Goal: Task Accomplishment & Management: Use online tool/utility

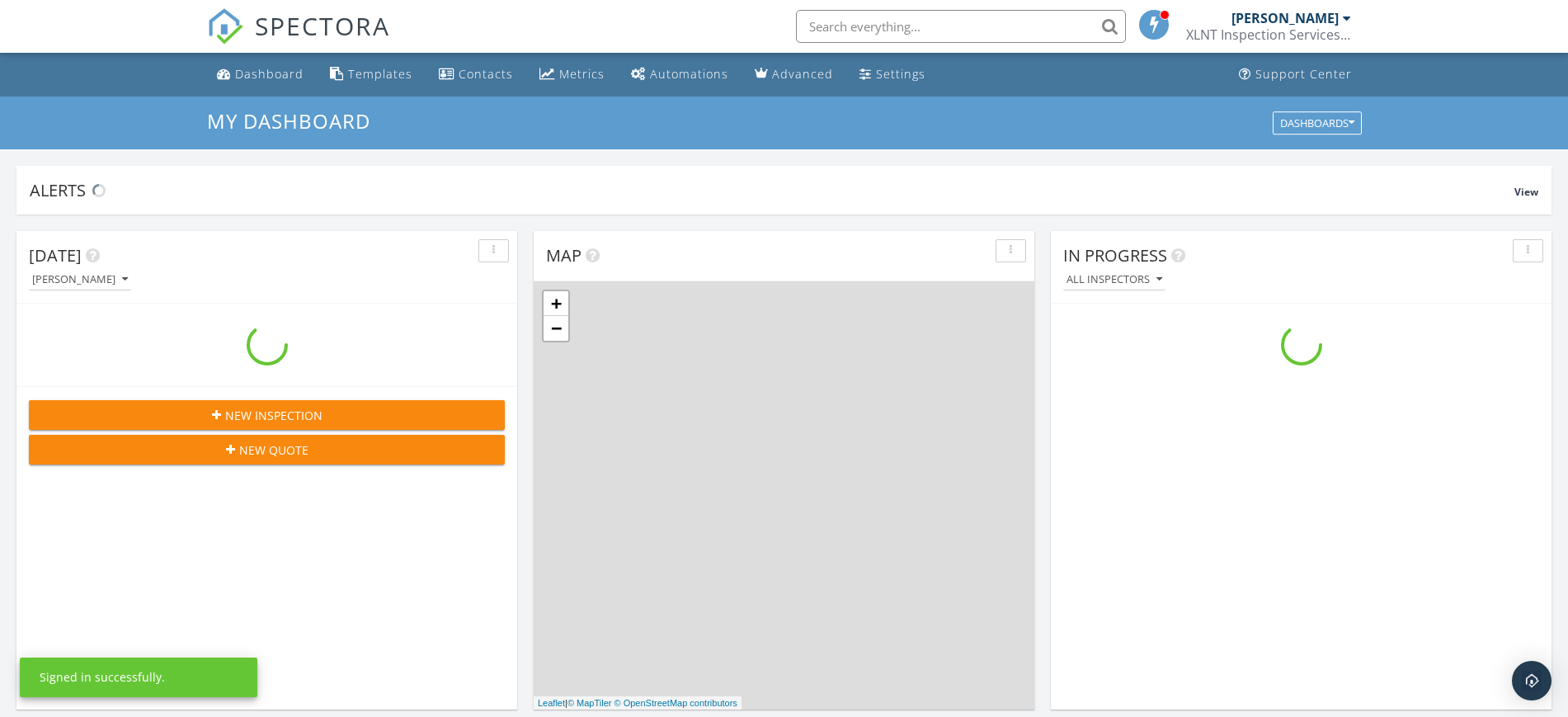
scroll to position [1534, 1600]
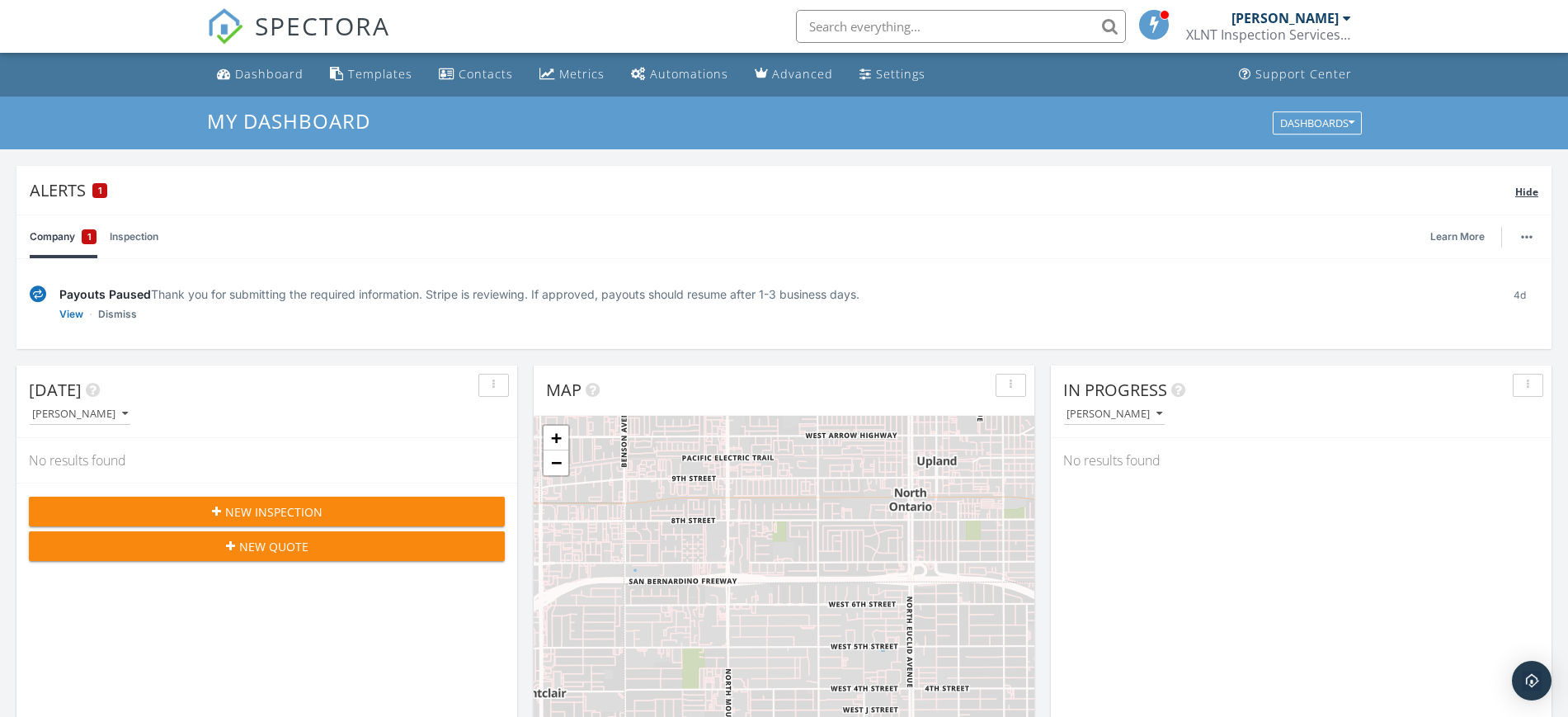
click at [46, 200] on div "Alerts 1" at bounding box center [772, 190] width 1486 height 22
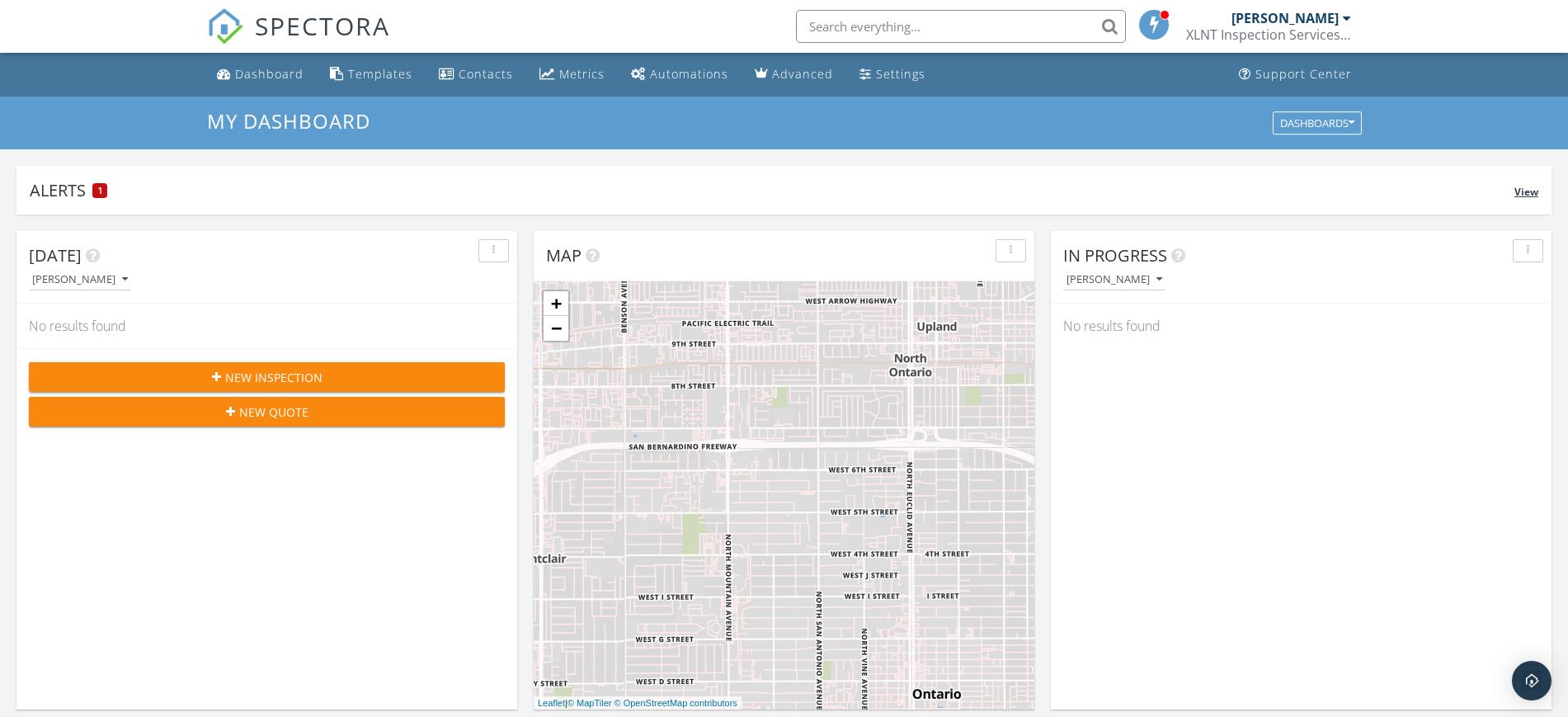
click at [47, 200] on div "Alerts 1" at bounding box center [772, 190] width 1485 height 22
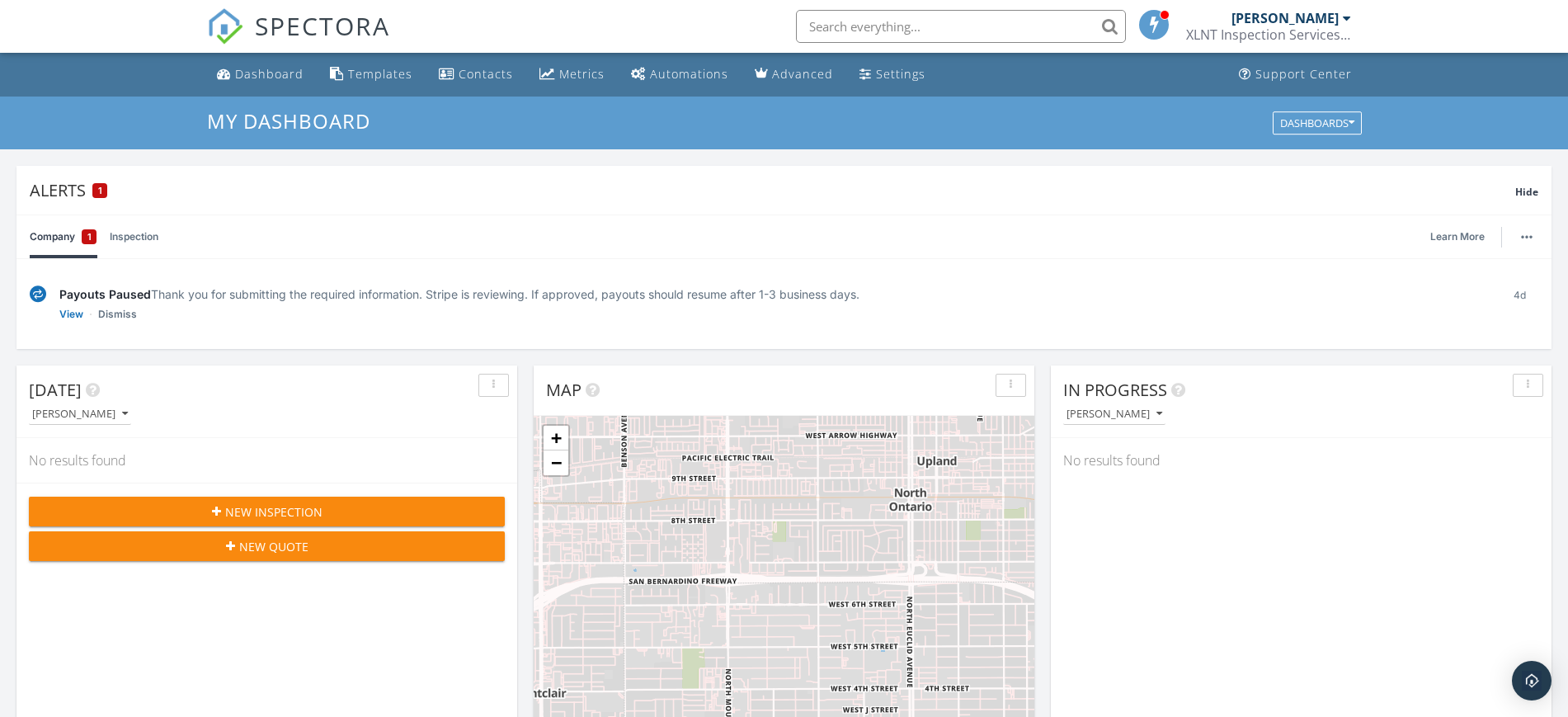
click at [54, 236] on link "Company 1" at bounding box center [63, 237] width 67 height 43
click at [92, 234] on div "1" at bounding box center [89, 237] width 15 height 15
click at [123, 234] on link "Inspection" at bounding box center [134, 237] width 48 height 43
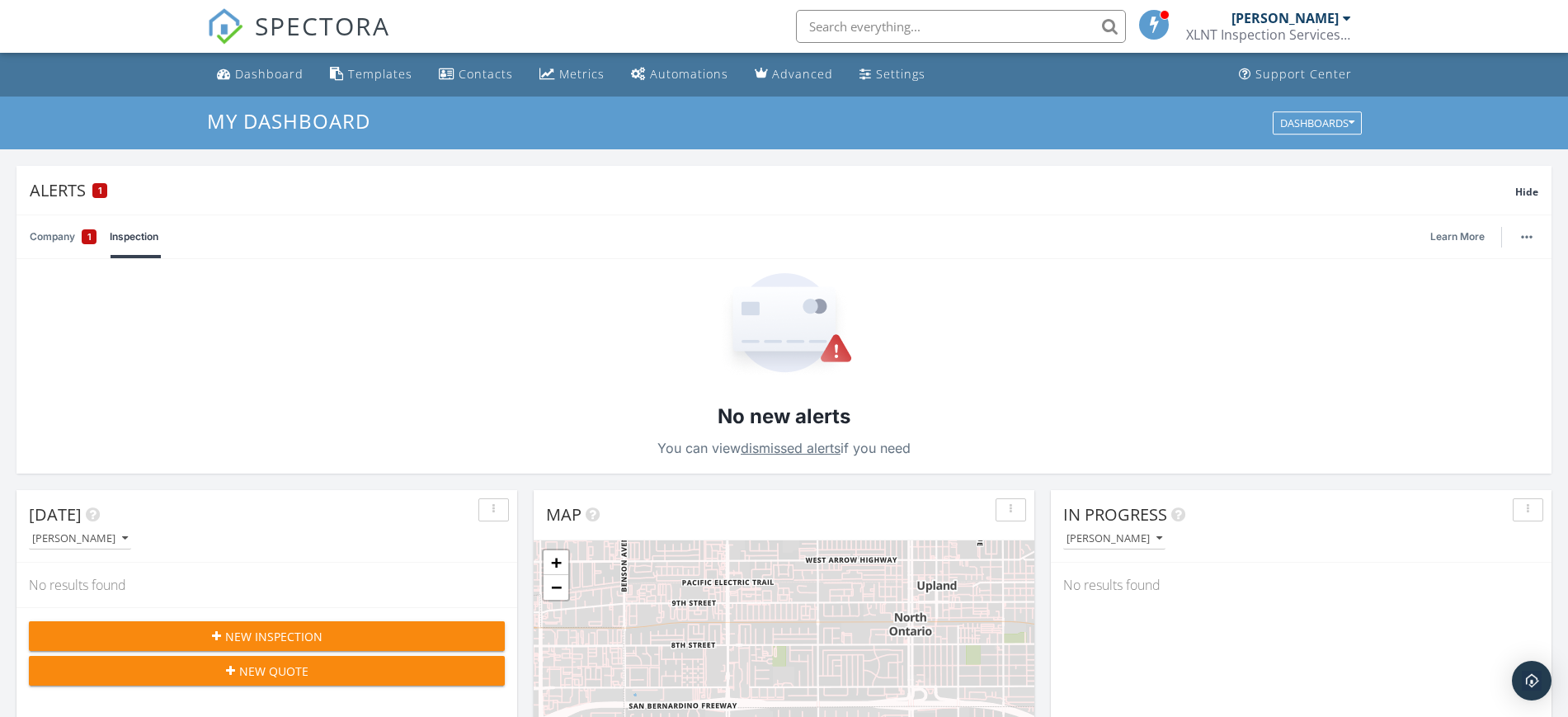
click at [772, 451] on link "dismissed alerts" at bounding box center [791, 448] width 100 height 17
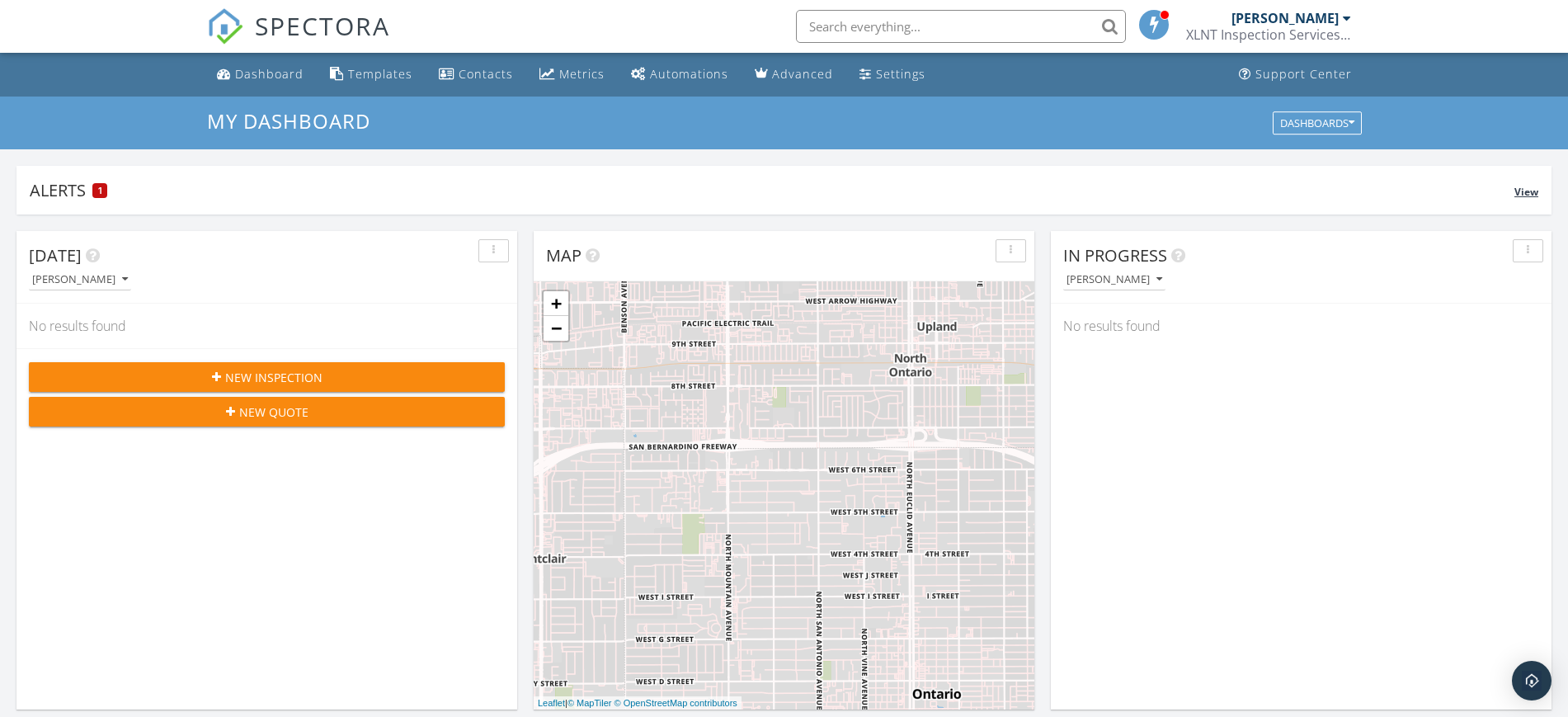
click at [1521, 193] on span "View" at bounding box center [1526, 192] width 24 height 14
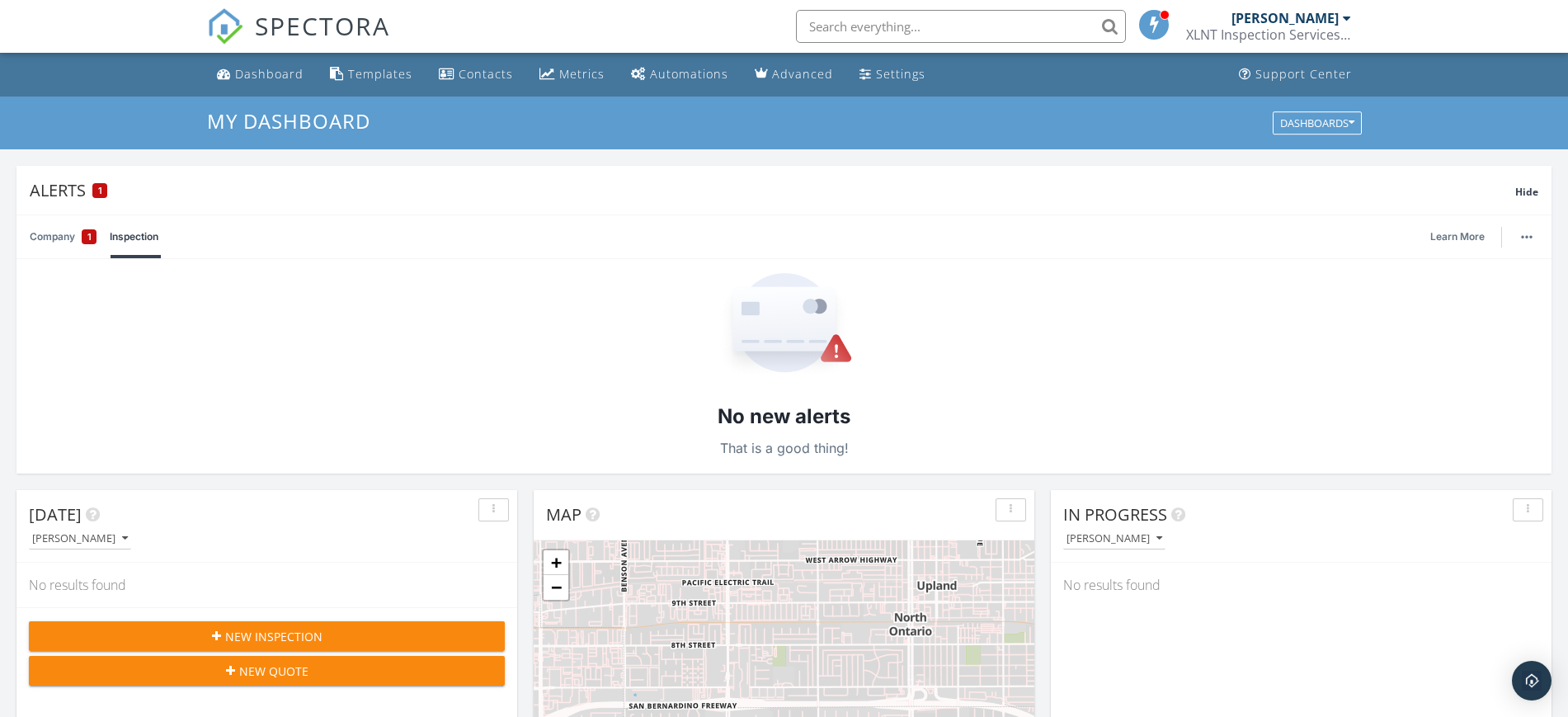
click at [87, 237] on div "1" at bounding box center [89, 237] width 15 height 15
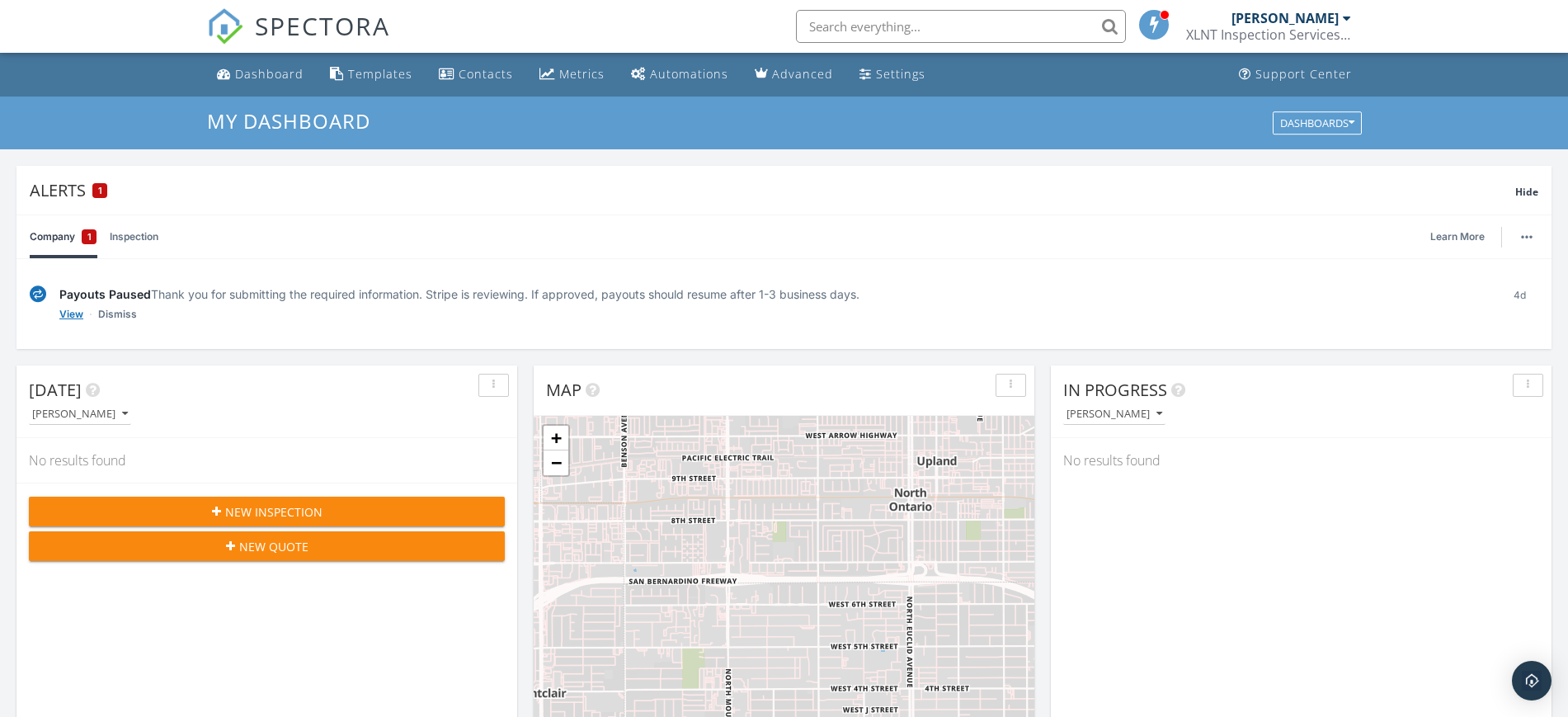
click at [67, 312] on link "View" at bounding box center [71, 315] width 24 height 17
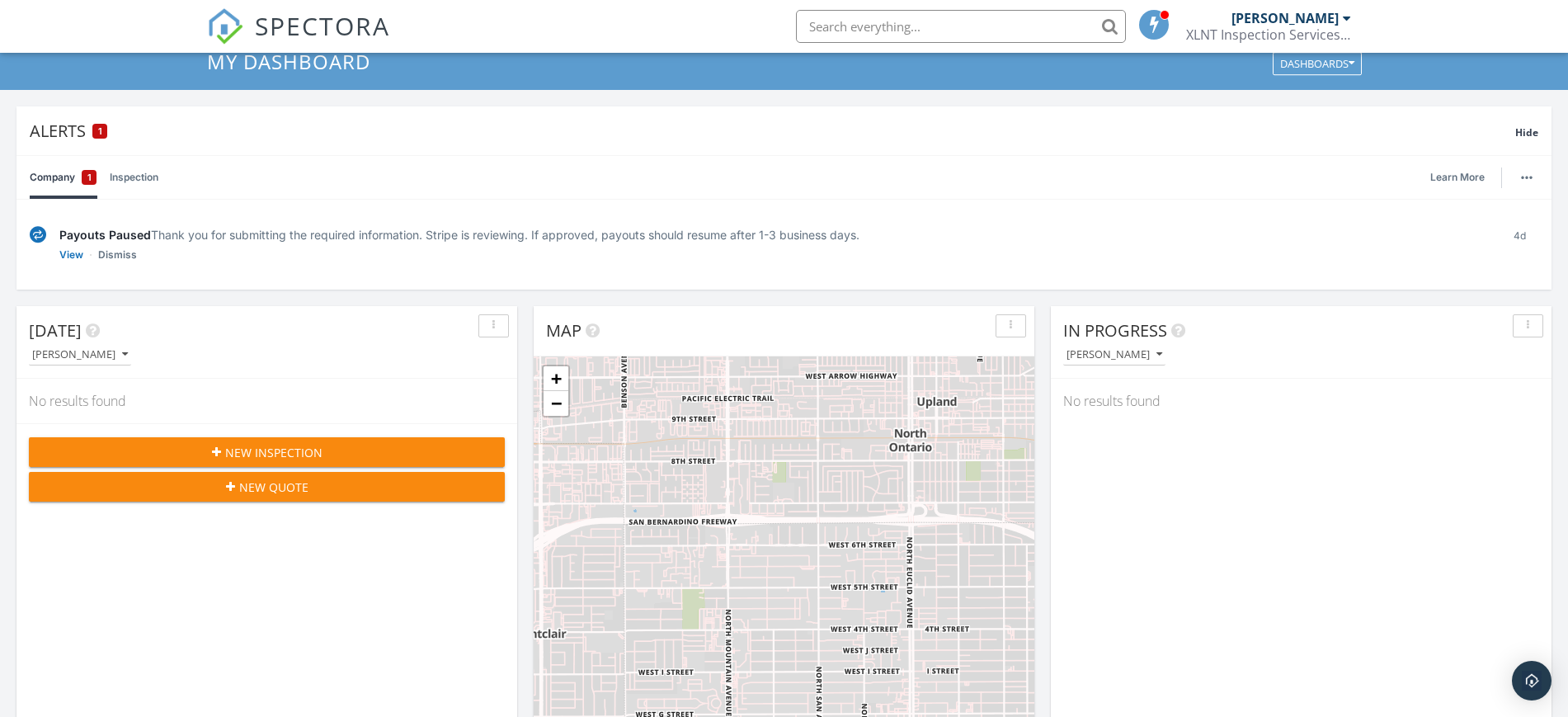
scroll to position [103, 0]
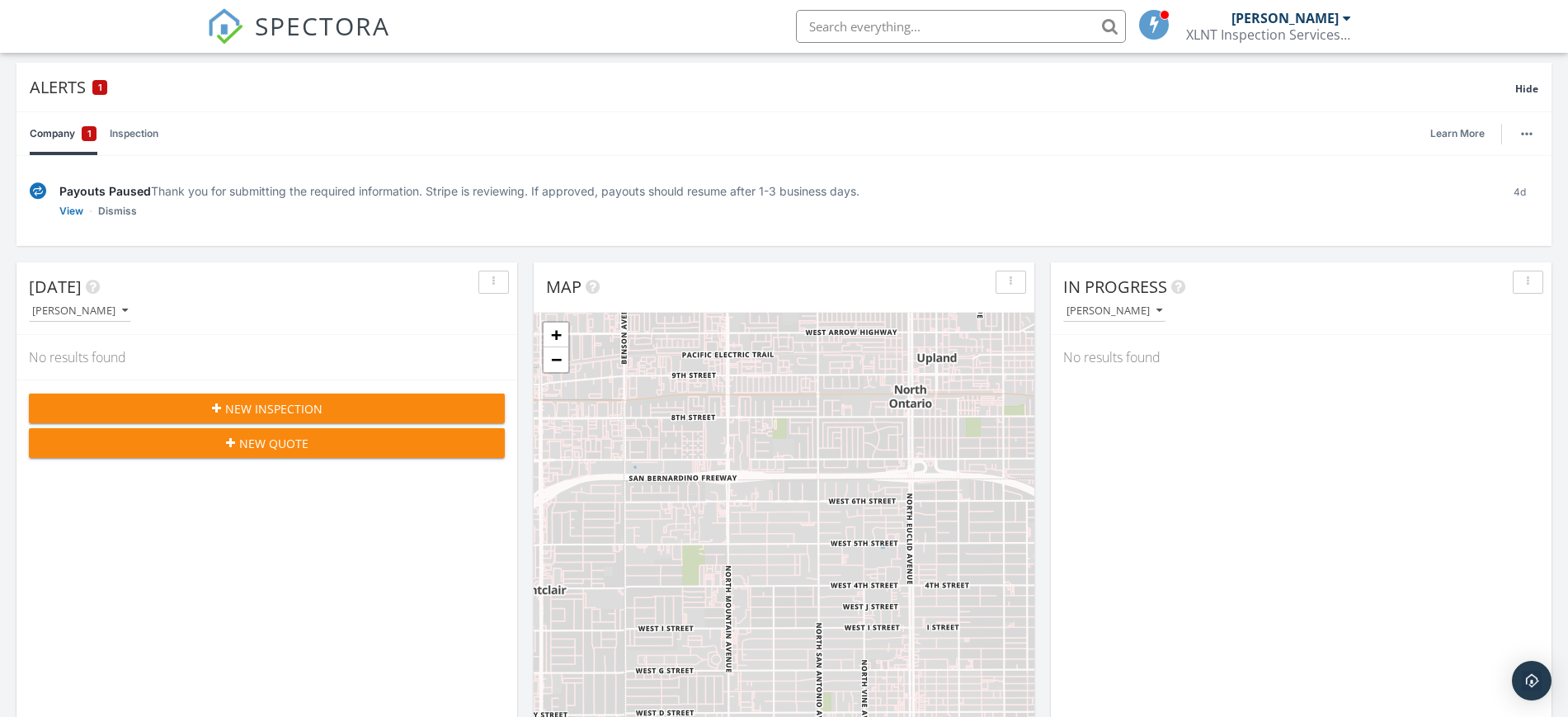
click at [226, 403] on span "New Inspection" at bounding box center [274, 409] width 97 height 17
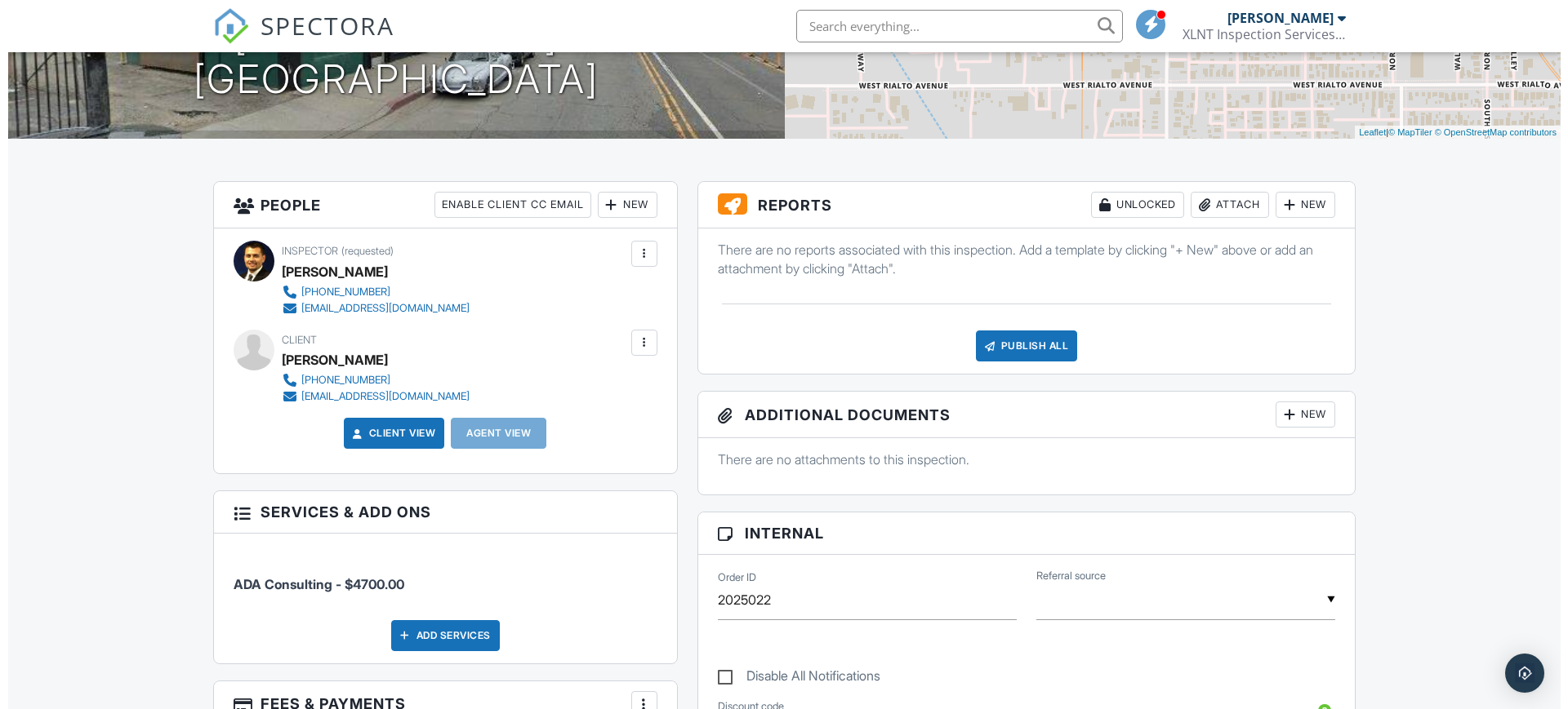
scroll to position [231, 0]
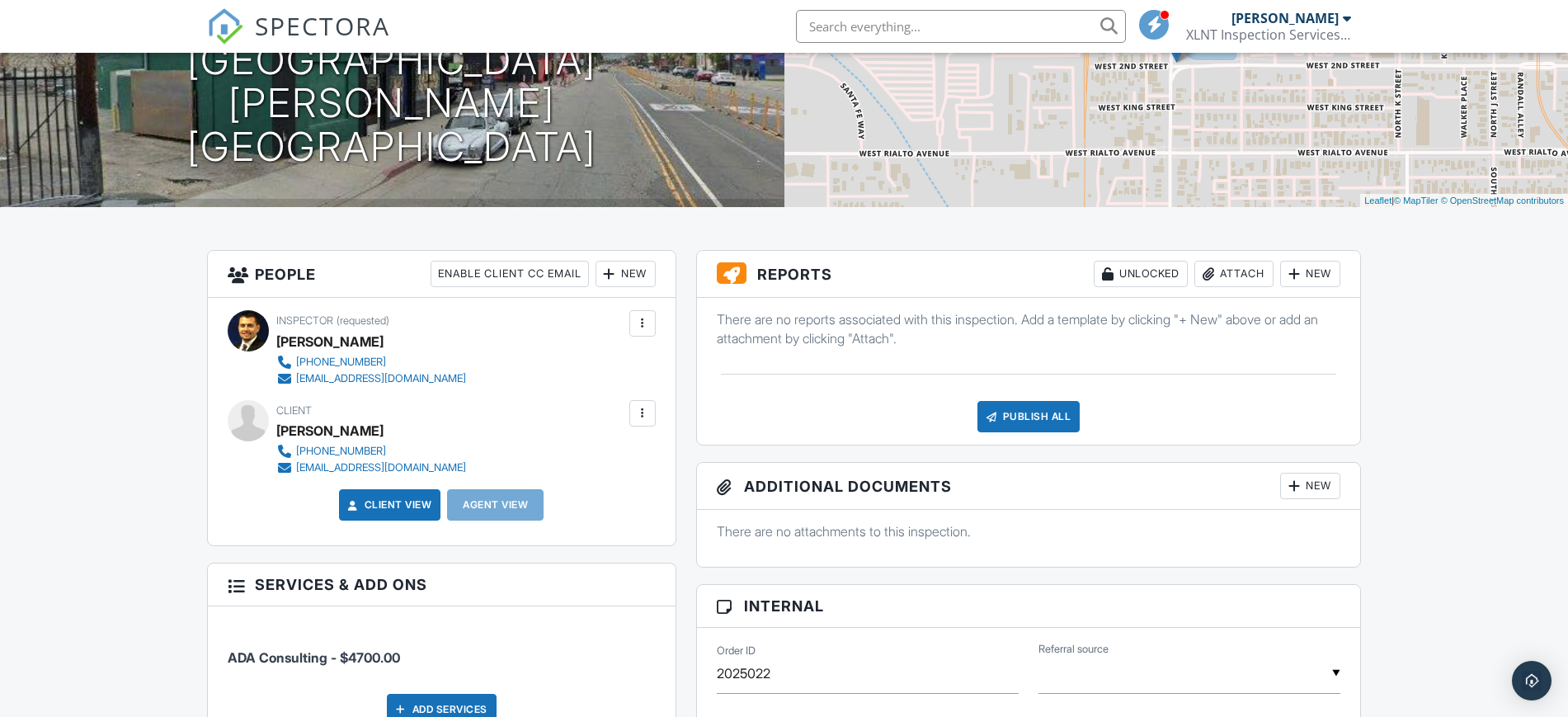
click at [1245, 273] on div "Attach" at bounding box center [1233, 274] width 79 height 27
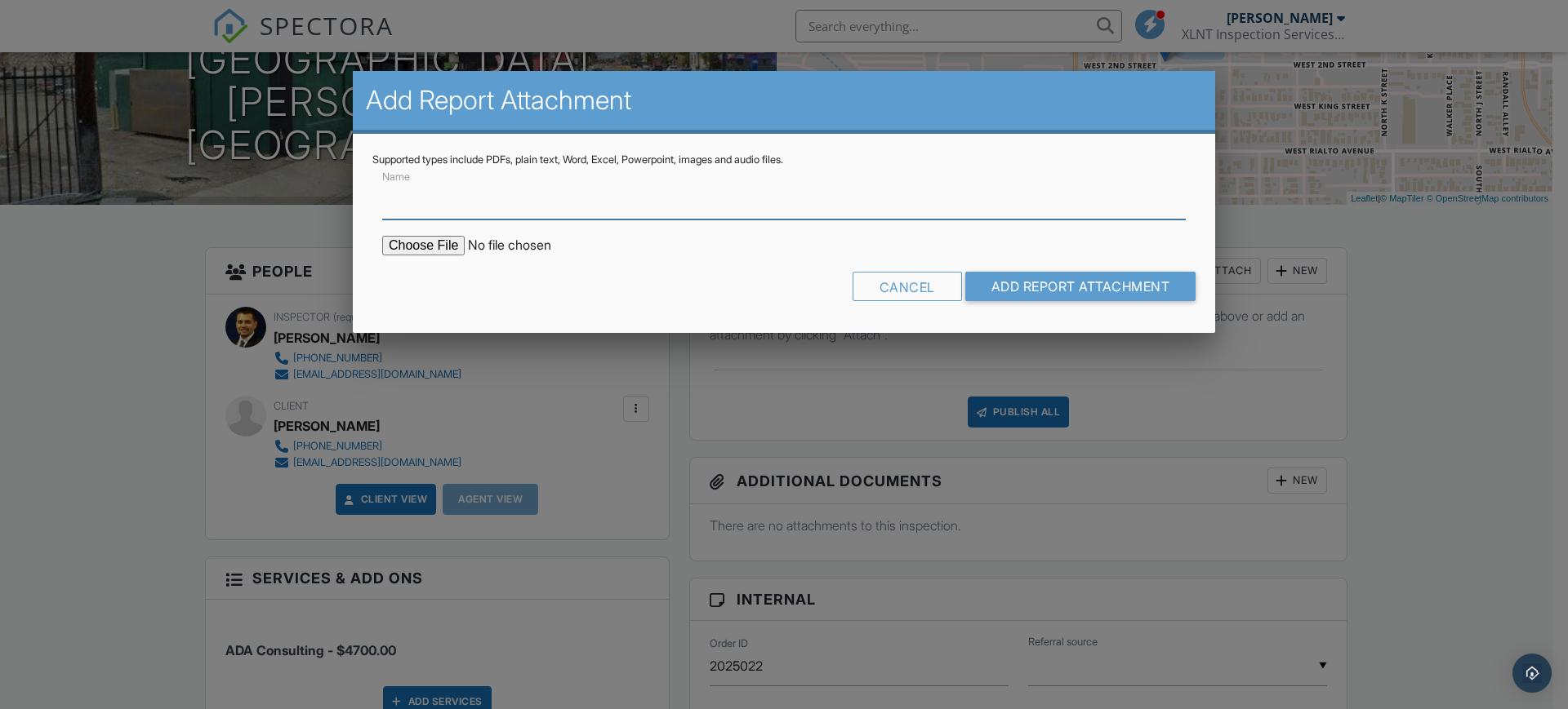
click at [512, 201] on input "Name" at bounding box center [784, 199] width 803 height 40
type input "[GEOGRAPHIC_DATA][PERSON_NAME] Viaduct_Curb Ramp Report"
click at [445, 241] on input "file" at bounding box center [521, 245] width 278 height 20
type input "C:\fakepath\Mt [PERSON_NAME] Viaduct Project_Field Observation Report 01.pdf"
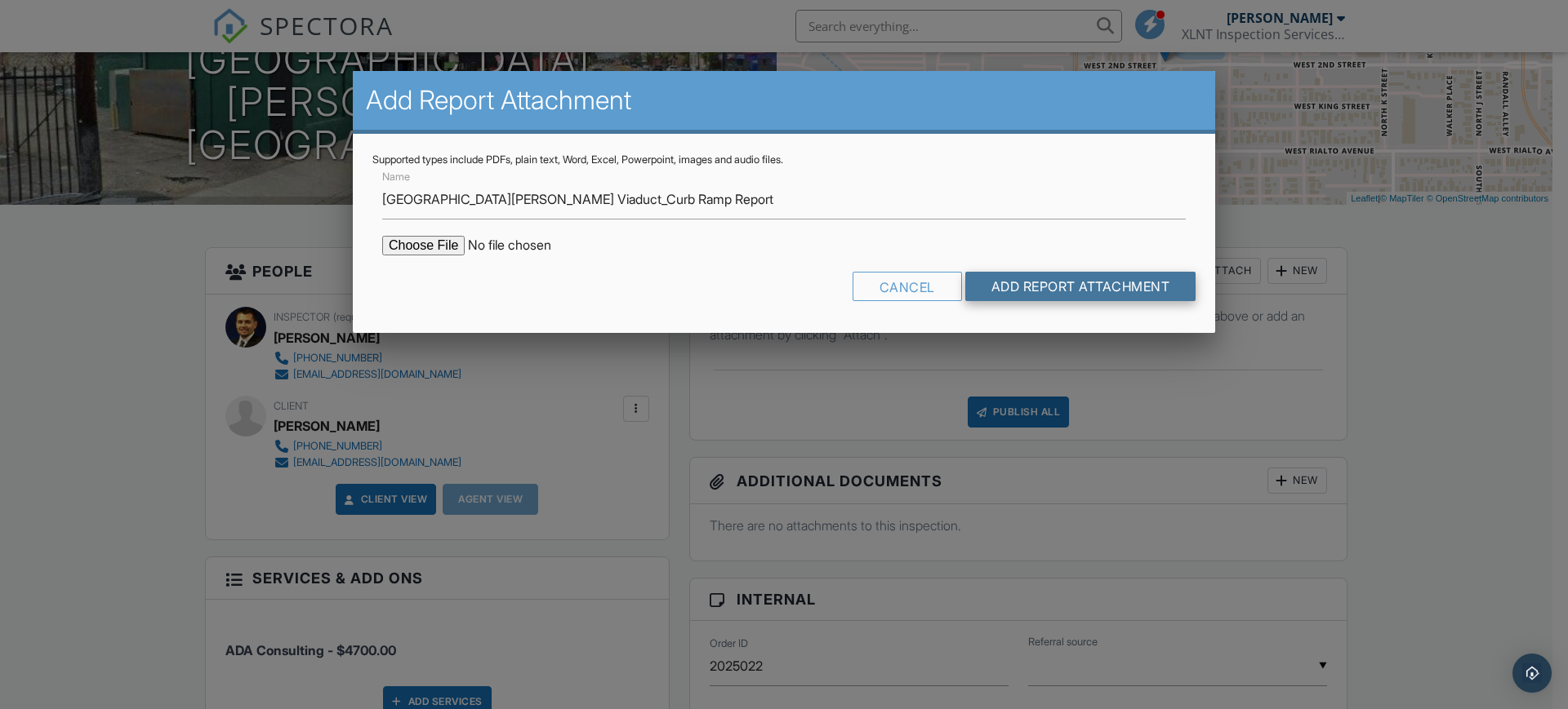
click at [1017, 289] on input "Add Report Attachment" at bounding box center [1080, 287] width 231 height 30
